Goal: Find specific page/section: Find specific page/section

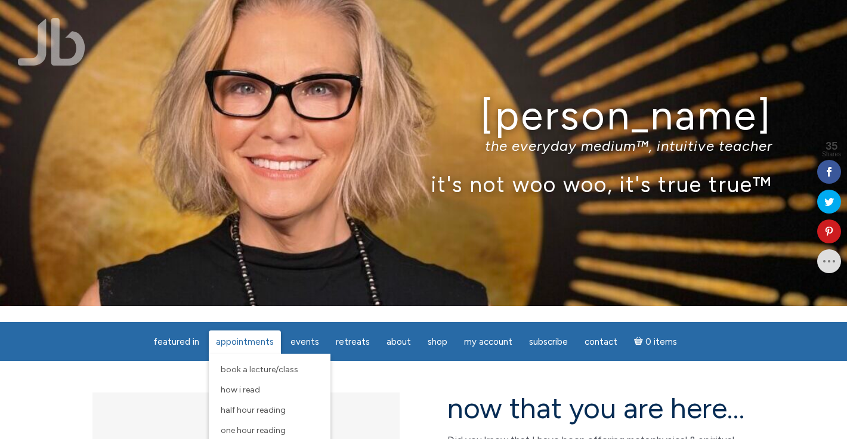
scroll to position [28, 0]
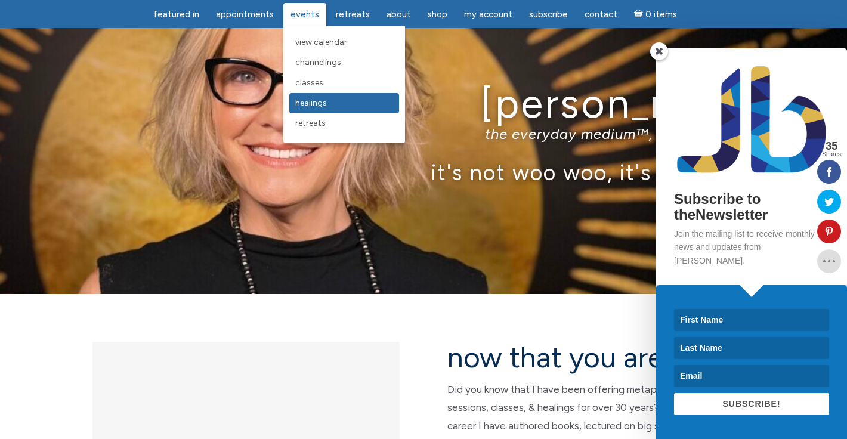
click at [319, 105] on span "Healings" at bounding box center [311, 103] width 32 height 10
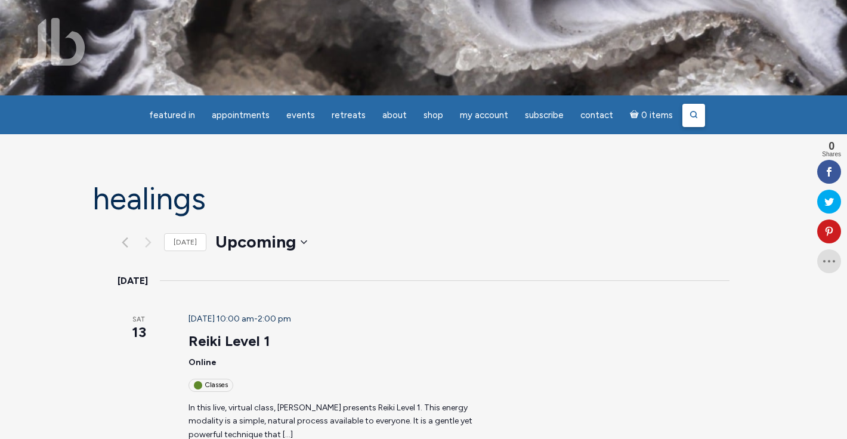
click at [695, 116] on line at bounding box center [696, 117] width 2 height 2
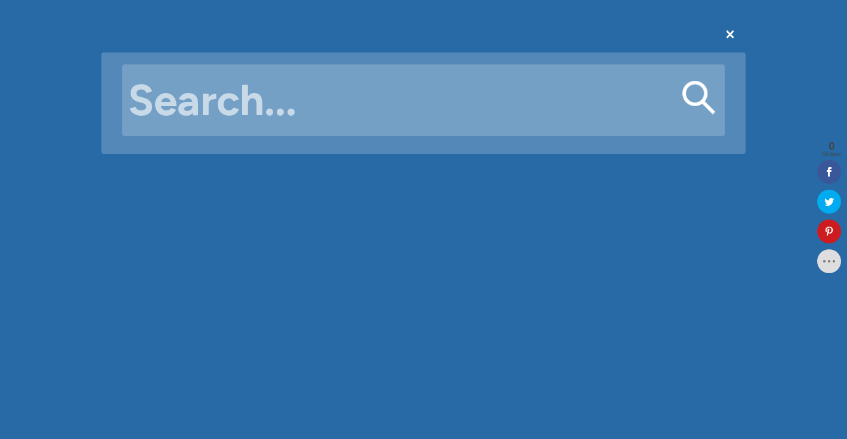
click at [278, 101] on input "Search for:" at bounding box center [423, 100] width 602 height 72
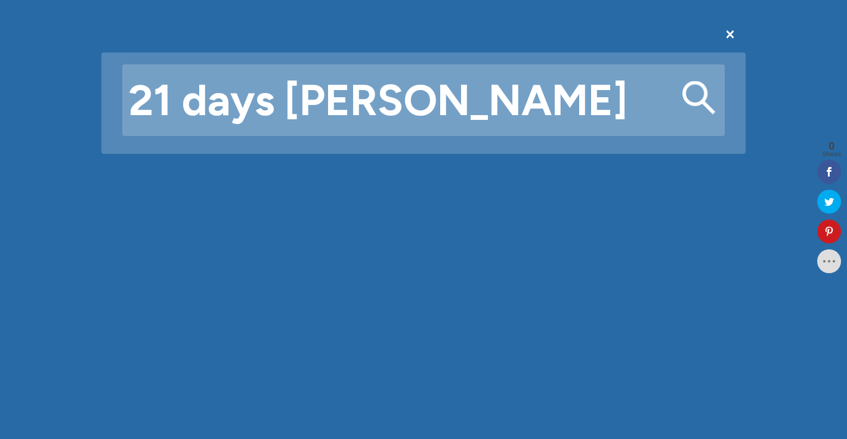
type input "21 days [PERSON_NAME]"
click at [682, 81] on button "Search" at bounding box center [698, 97] width 33 height 33
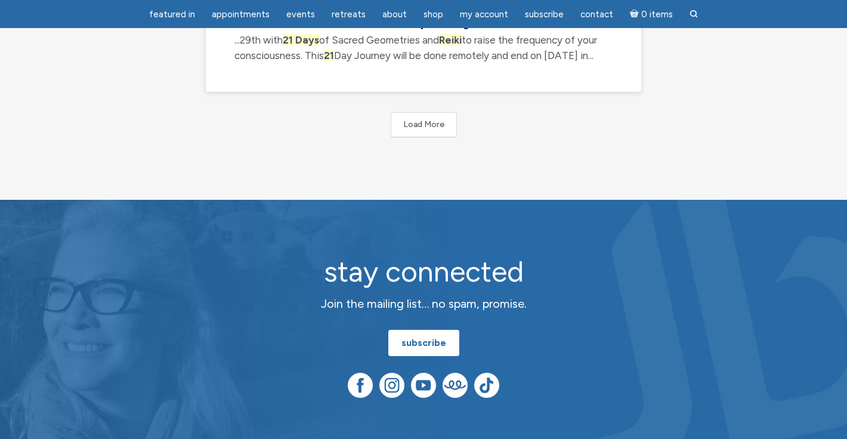
scroll to position [996, 0]
